Goal: Task Accomplishment & Management: Manage account settings

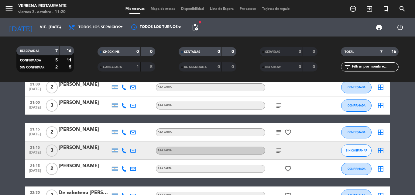
scroll to position [14, 0]
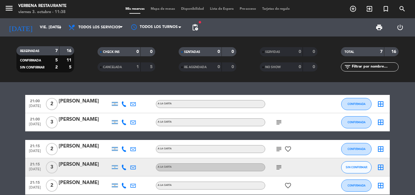
scroll to position [30, 0]
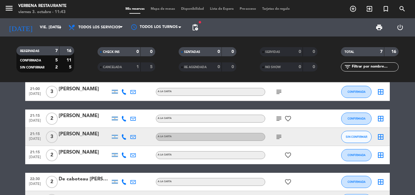
click at [93, 135] on div "[PERSON_NAME]" at bounding box center [85, 134] width 52 height 8
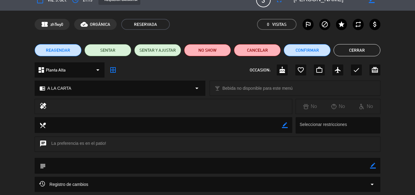
scroll to position [0, 0]
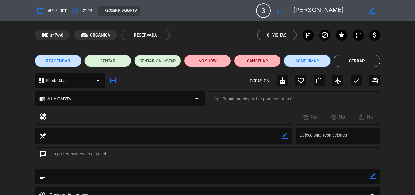
click at [315, 56] on button "Confirmar" at bounding box center [307, 61] width 47 height 12
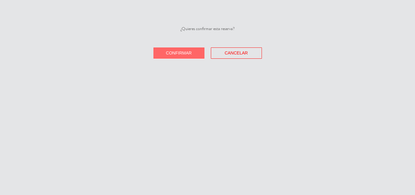
click at [195, 51] on button "Confirmar" at bounding box center [179, 52] width 51 height 11
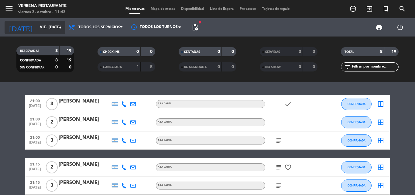
click at [37, 27] on input "vie. [DATE]" at bounding box center [62, 27] width 51 height 10
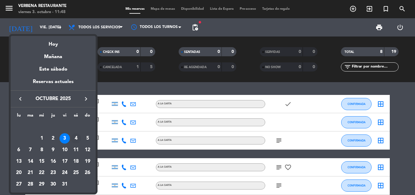
click at [75, 138] on div "4" at bounding box center [76, 138] width 10 height 10
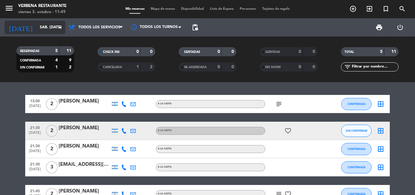
click at [19, 25] on icon "[DATE]" at bounding box center [21, 27] width 32 height 13
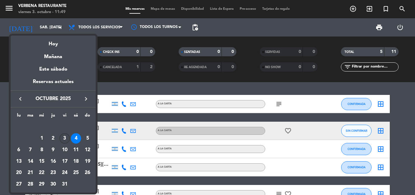
click at [63, 138] on div "3" at bounding box center [65, 138] width 10 height 10
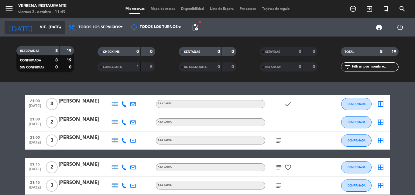
click at [37, 28] on input "vie. [DATE]" at bounding box center [62, 27] width 51 height 10
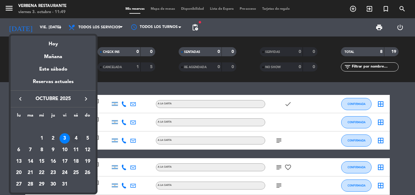
click at [76, 137] on div "4" at bounding box center [76, 138] width 10 height 10
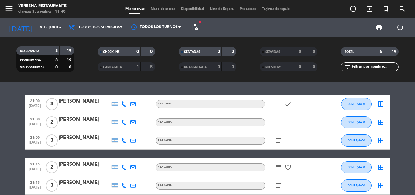
type input "sáb. [DATE]"
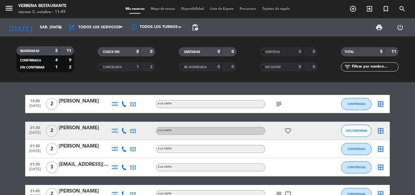
click at [72, 133] on div at bounding box center [85, 134] width 52 height 5
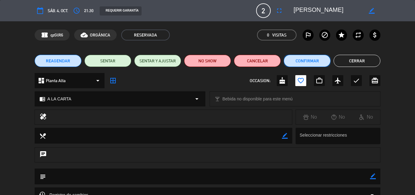
click at [314, 56] on button "Confirmar" at bounding box center [307, 61] width 47 height 12
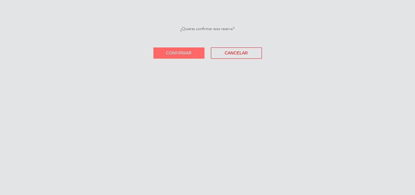
click at [202, 53] on button "Confirmar" at bounding box center [179, 52] width 51 height 11
